Goal: Information Seeking & Learning: Stay updated

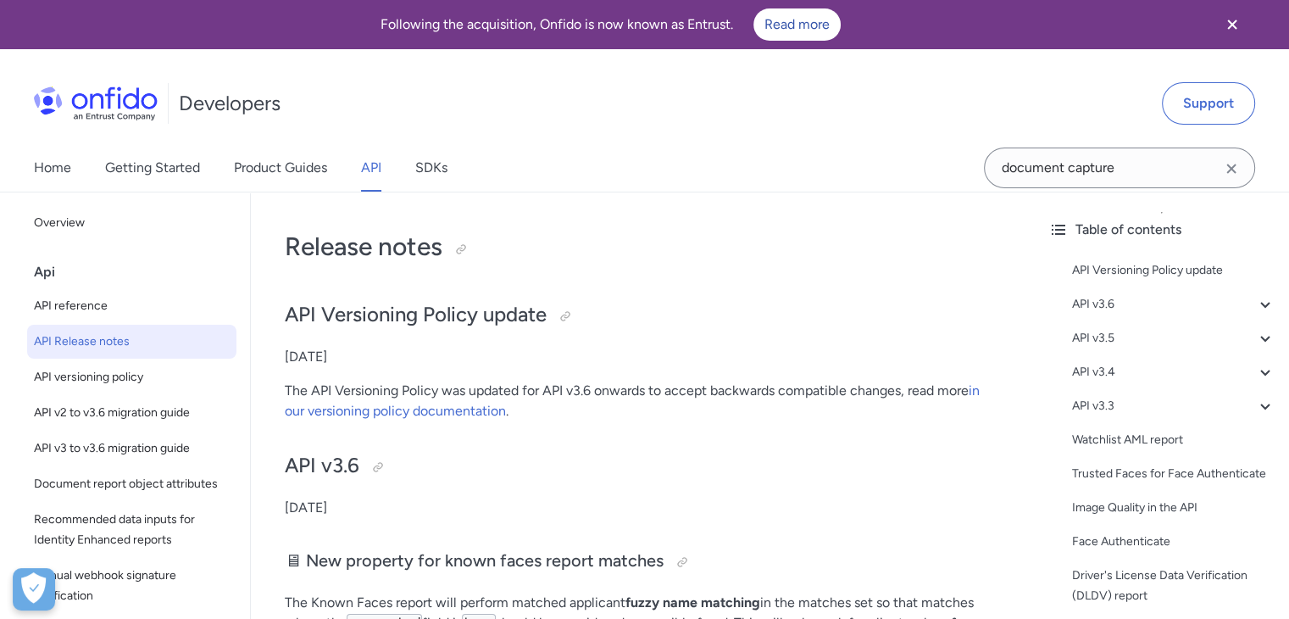
click at [130, 349] on span "API Release notes" at bounding box center [132, 341] width 196 height 20
click at [56, 160] on link "Home" at bounding box center [52, 167] width 37 height 47
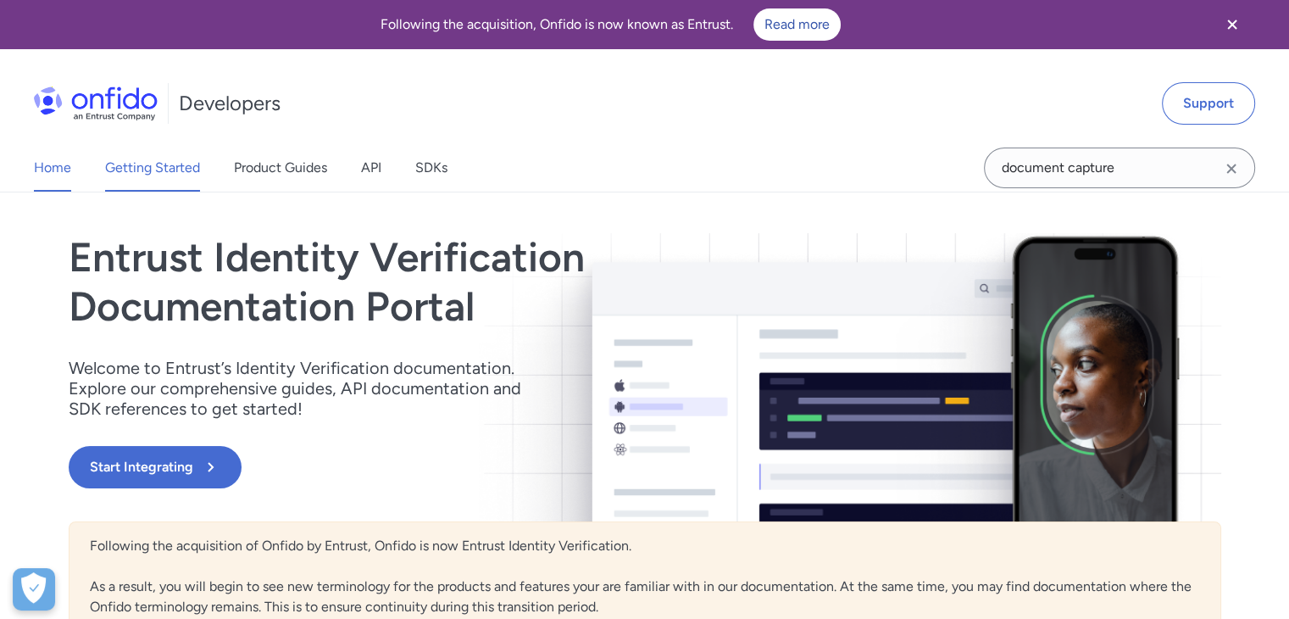
click at [163, 170] on link "Getting Started" at bounding box center [152, 167] width 95 height 47
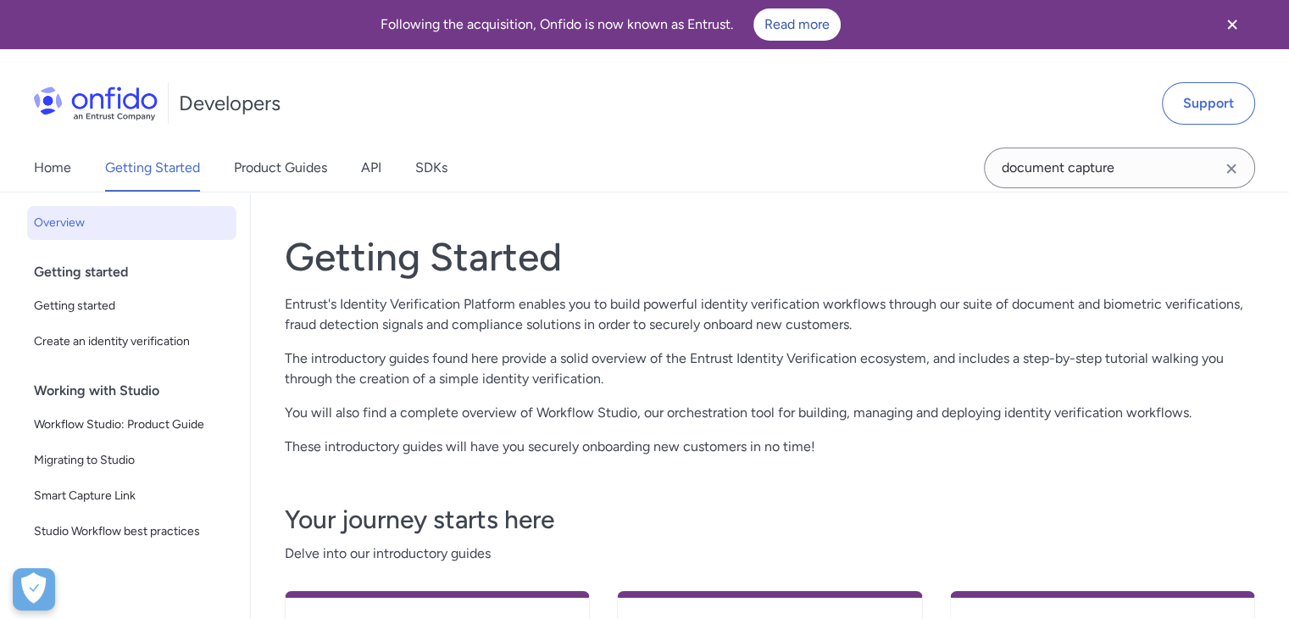
click at [600, 408] on p "You will also find a complete overview of Workflow Studio, our orchestration to…" at bounding box center [770, 412] width 970 height 20
